Goal: Navigation & Orientation: Go to known website

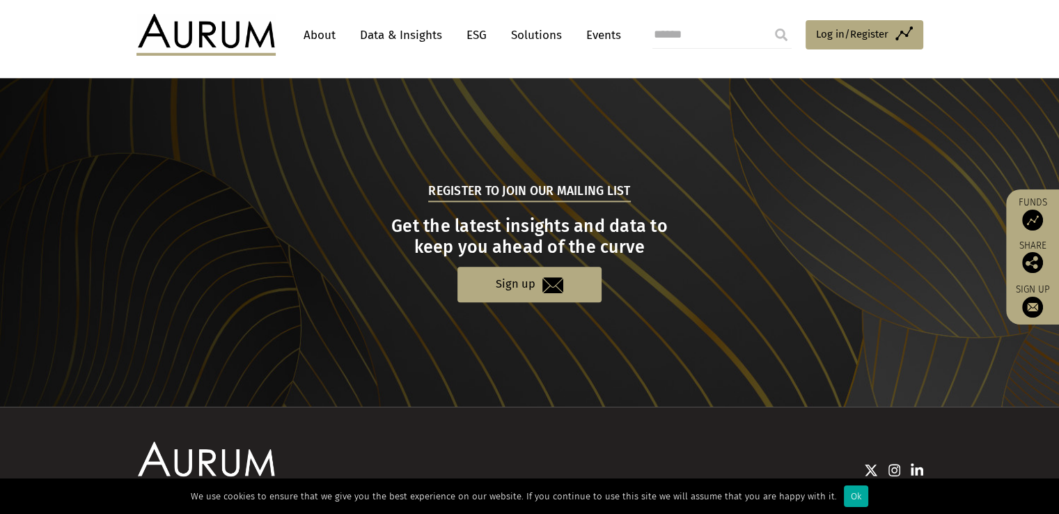
scroll to position [1440, 0]
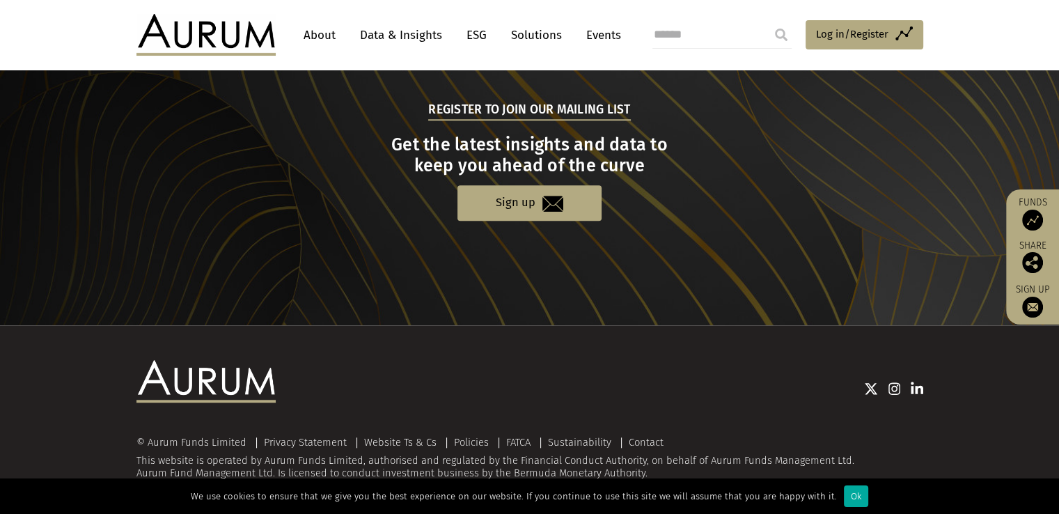
click at [616, 370] on div at bounding box center [599, 388] width 647 height 56
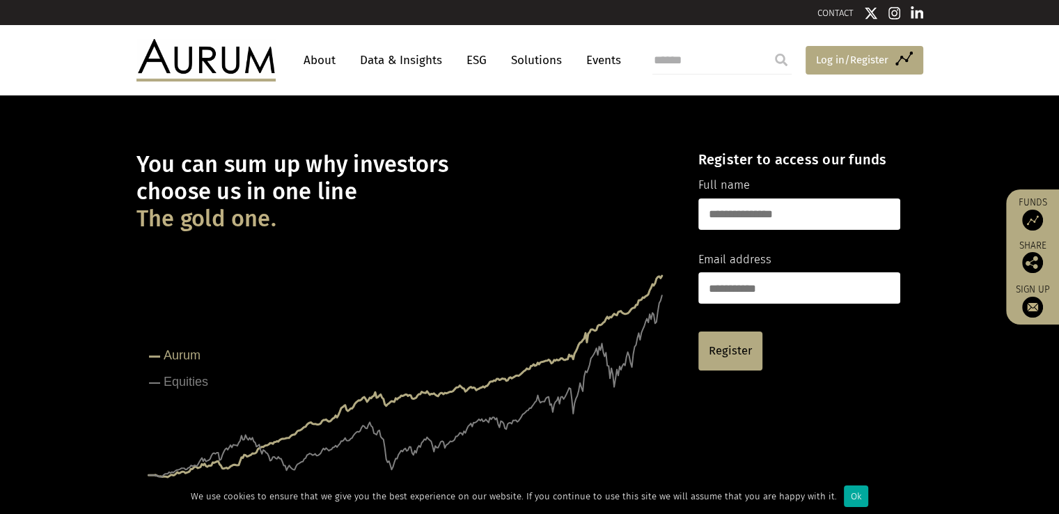
click at [821, 58] on span "Log in/Register" at bounding box center [852, 59] width 72 height 17
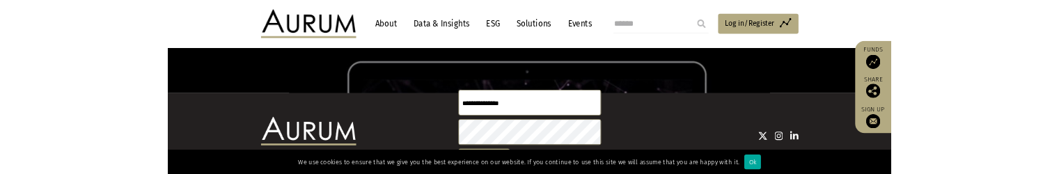
scroll to position [118, 0]
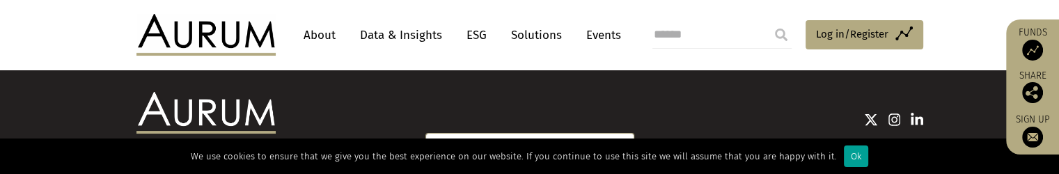
click at [850, 154] on div "Ok" at bounding box center [855, 156] width 24 height 22
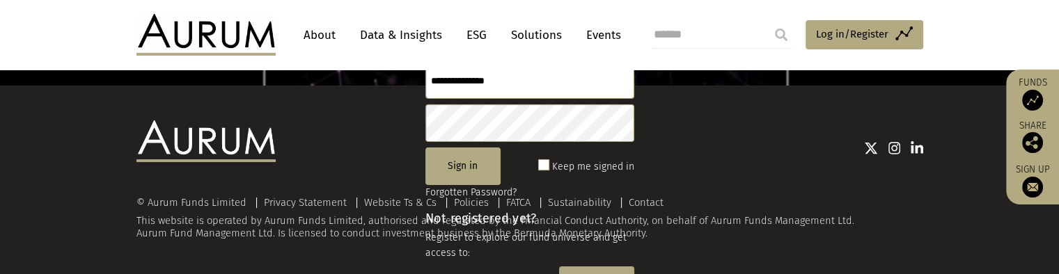
scroll to position [0, 0]
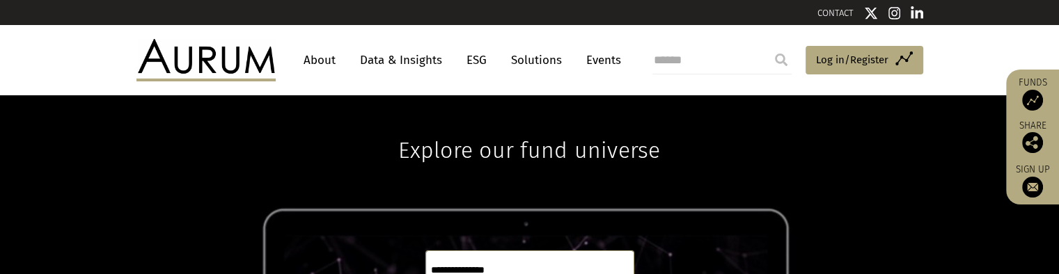
click at [242, 42] on img at bounding box center [205, 60] width 139 height 42
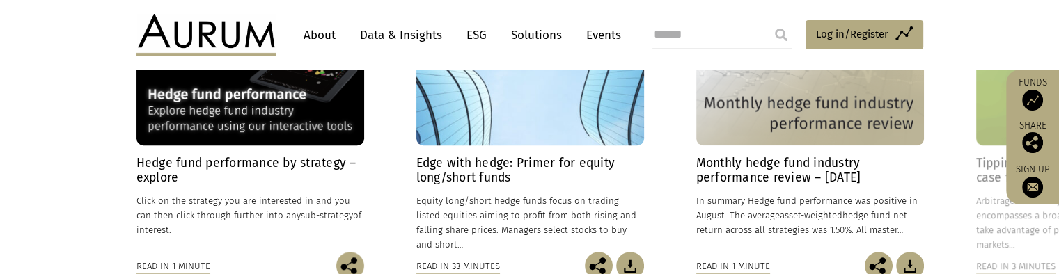
scroll to position [1095, 0]
